Goal: Task Accomplishment & Management: Manage account settings

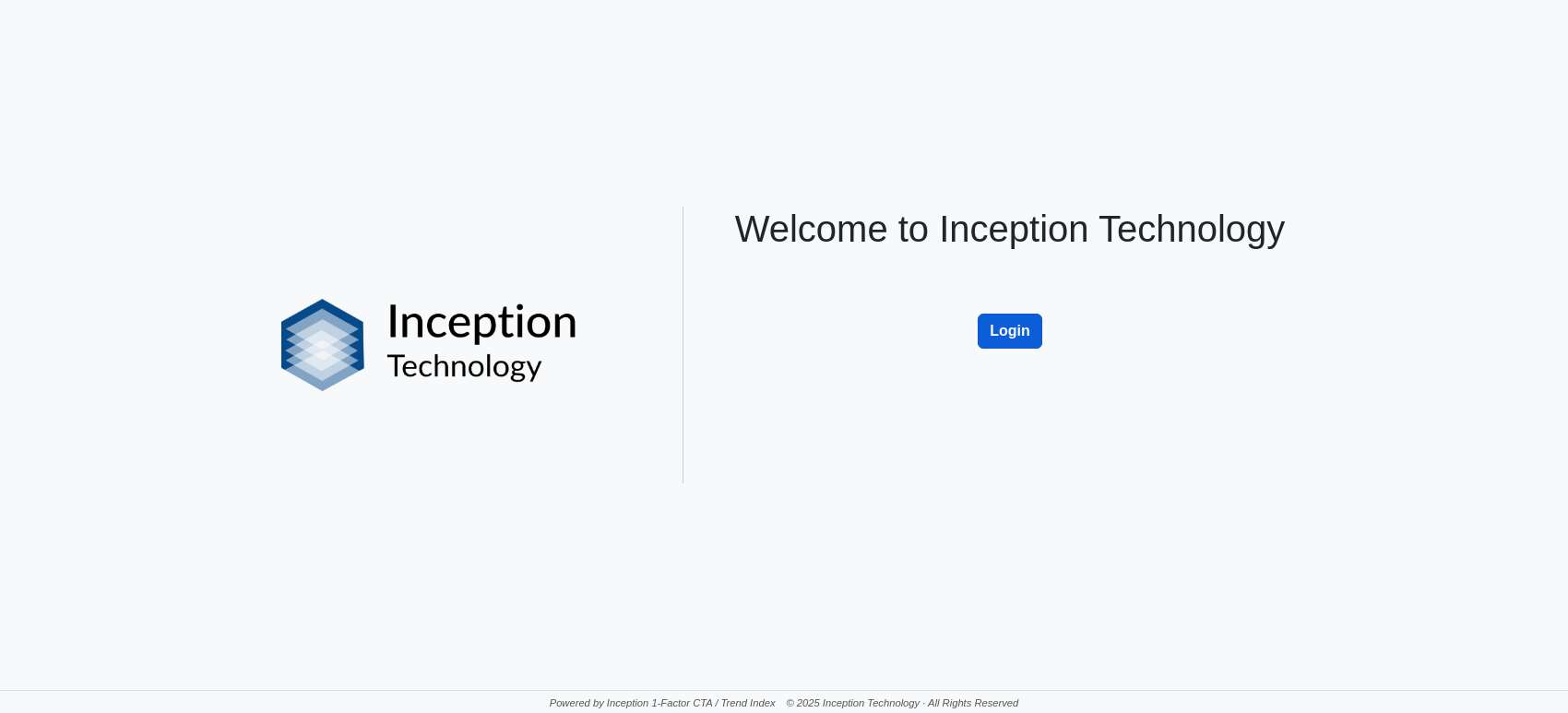
click at [1002, 327] on button "Login" at bounding box center [1009, 332] width 64 height 36
